Goal: Navigation & Orientation: Find specific page/section

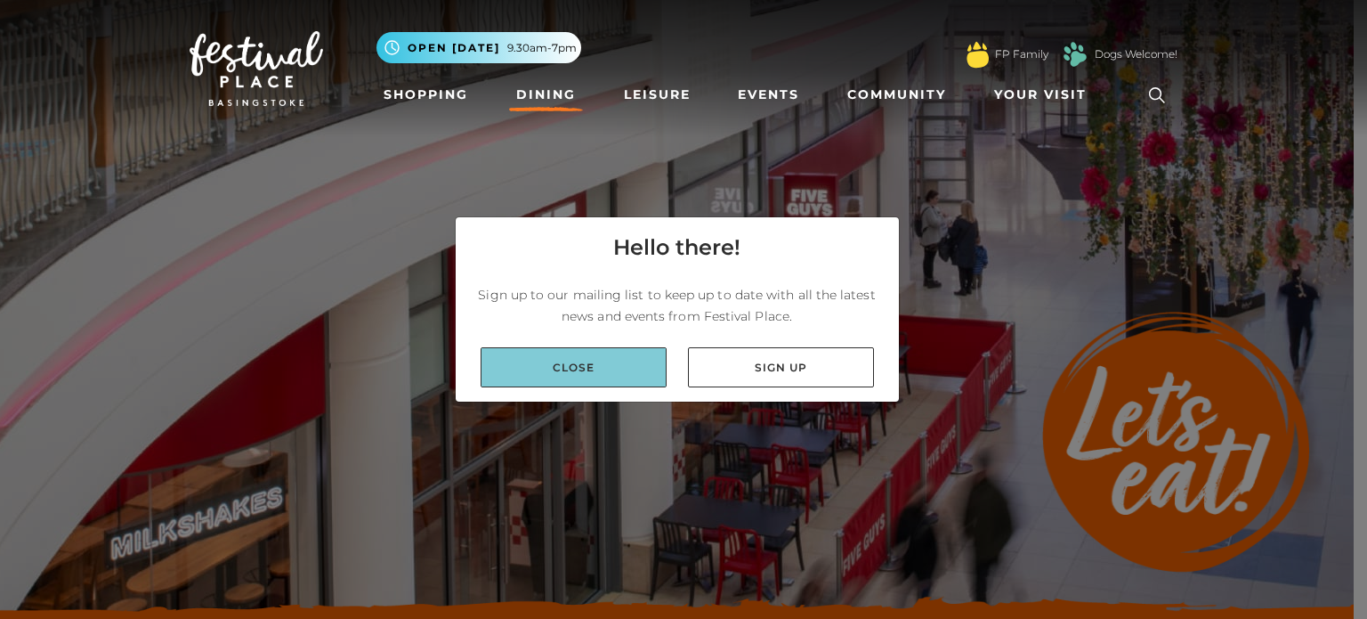
click at [580, 368] on link "Close" at bounding box center [574, 367] width 186 height 40
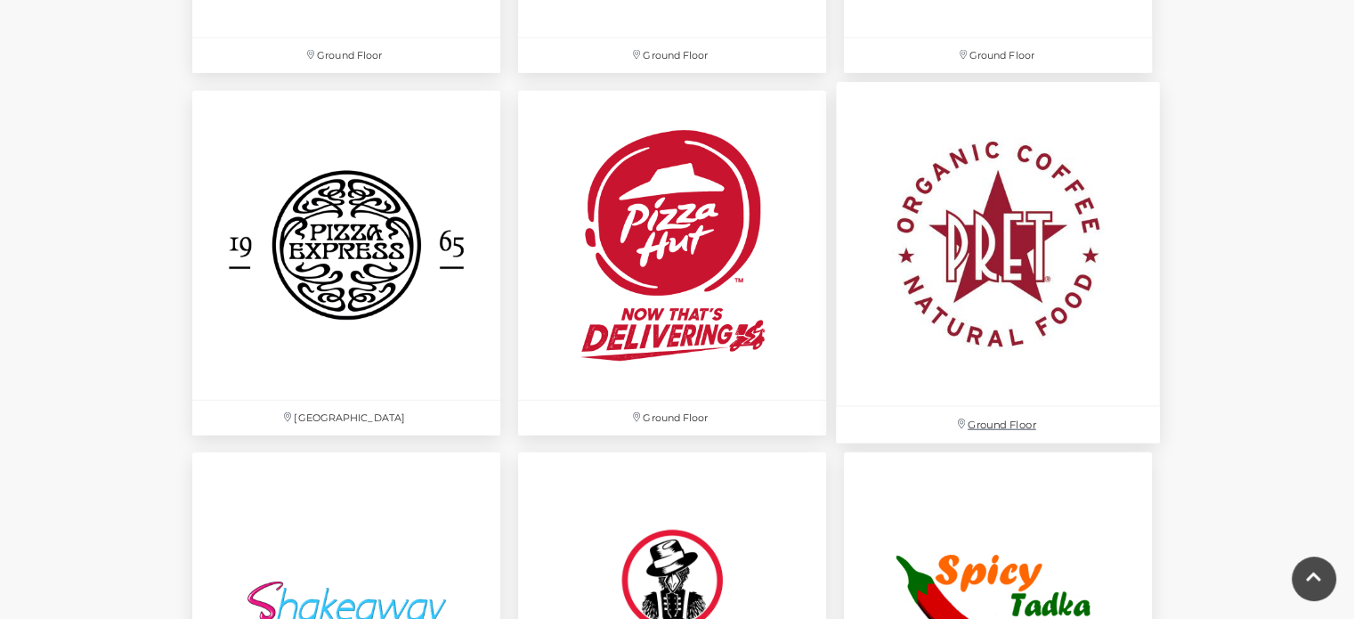
scroll to position [4717, 0]
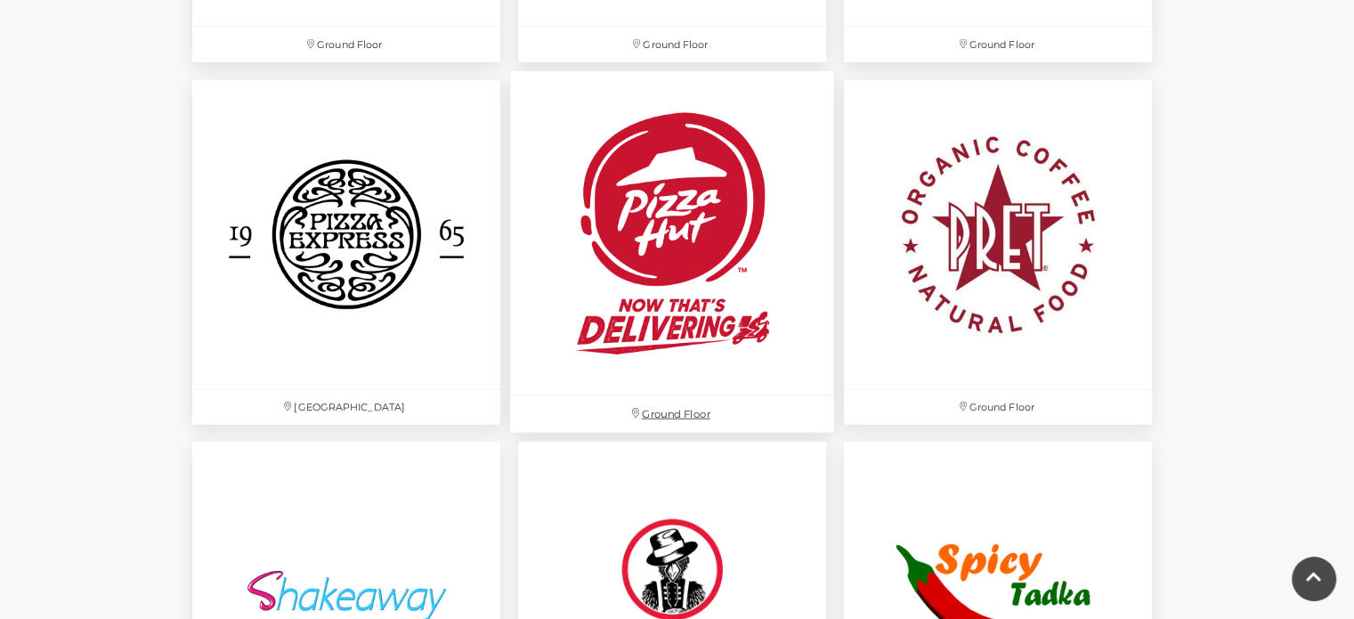
click at [768, 272] on img at bounding box center [672, 234] width 324 height 324
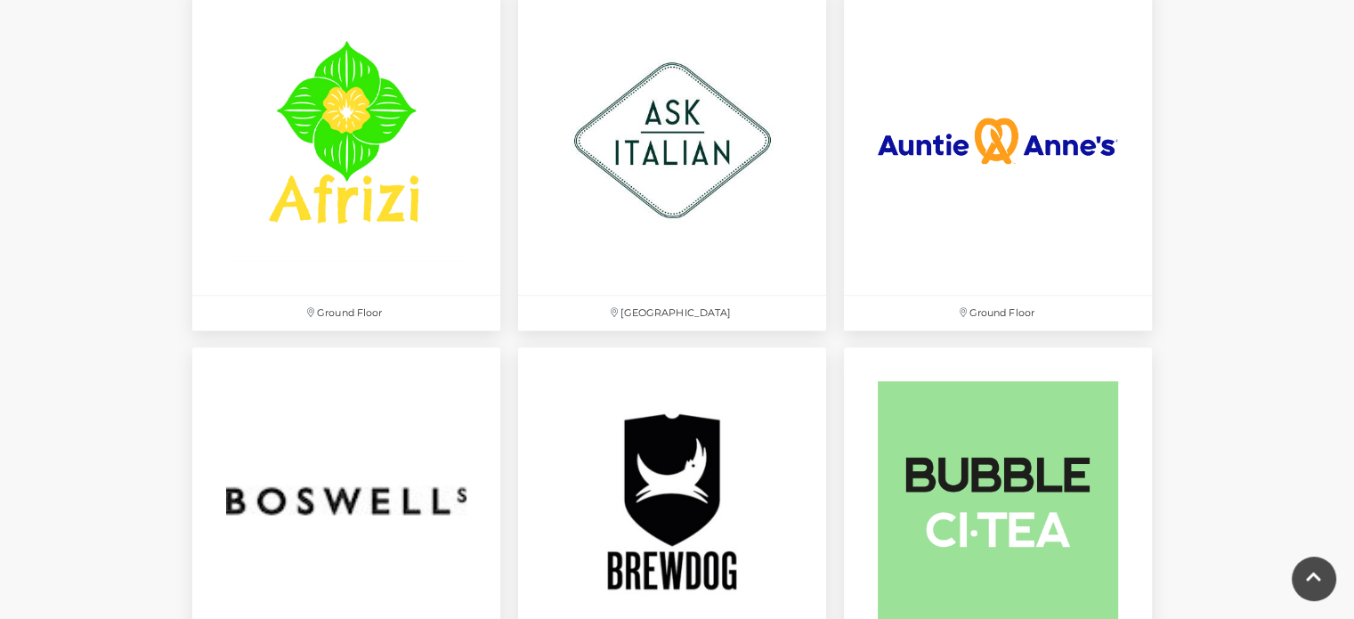
scroll to position [890, 0]
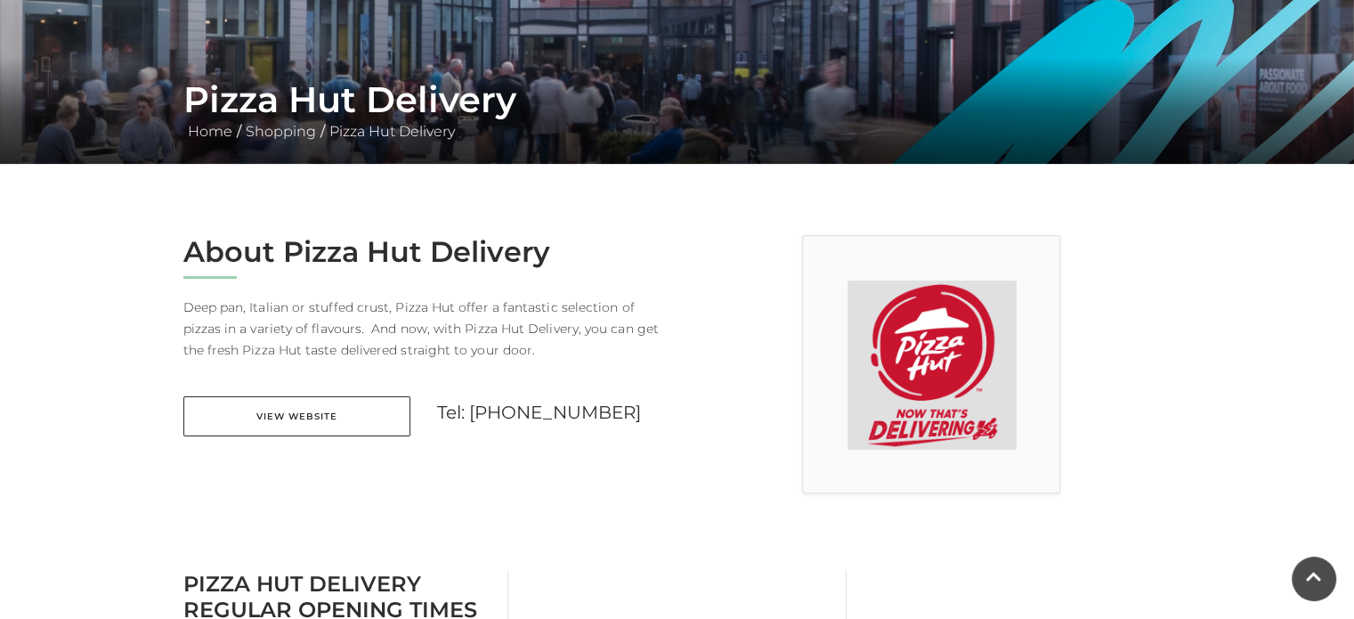
scroll to position [267, 0]
